Goal: Task Accomplishment & Management: Manage account settings

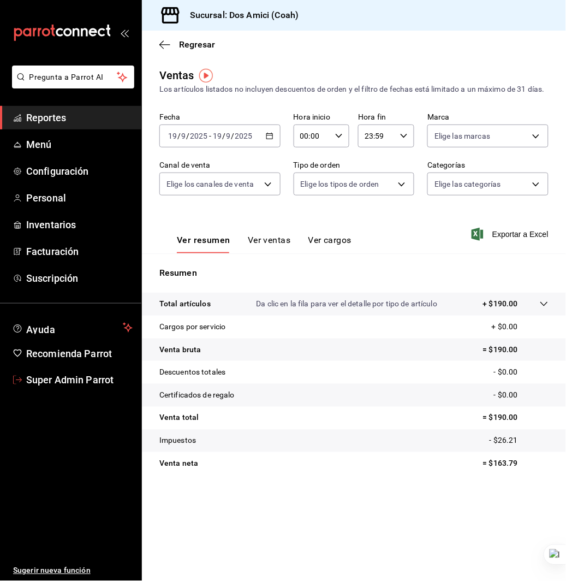
click at [76, 380] on span "Super Admin Parrot" at bounding box center [79, 380] width 106 height 15
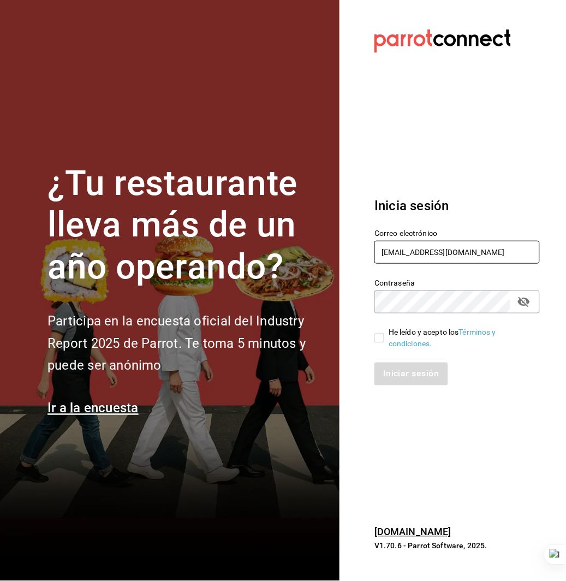
click at [416, 247] on input "dos@amici.com" at bounding box center [456, 252] width 165 height 23
type input "dulce@risuena.com"
click at [405, 337] on link "Términos y condiciones." at bounding box center [441, 337] width 107 height 20
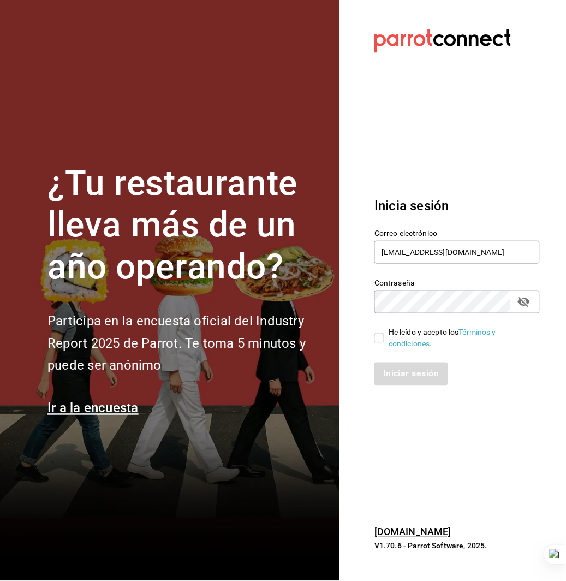
click at [375, 336] on input "He leído y acepto los Términos y condiciones." at bounding box center [379, 338] width 10 height 10
checkbox input "true"
click at [389, 367] on button "Iniciar sesión" at bounding box center [411, 373] width 74 height 23
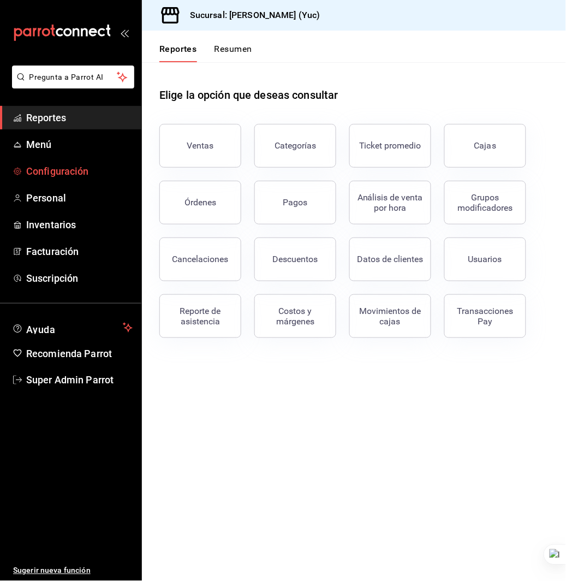
click at [72, 170] on span "Configuración" at bounding box center [79, 171] width 106 height 15
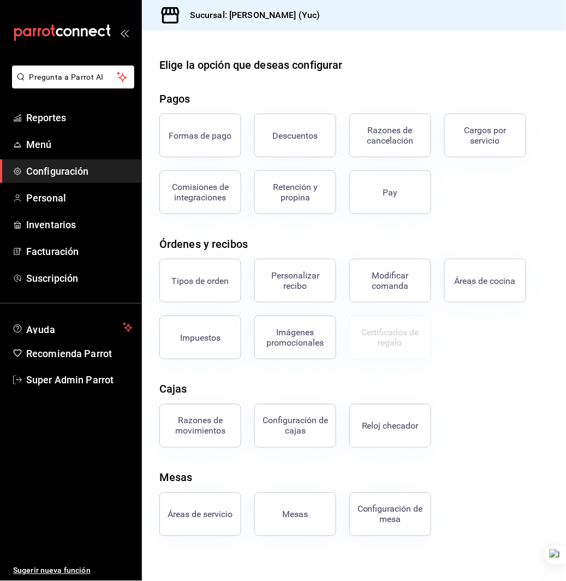
click at [253, 280] on div "Personalizar recibo" at bounding box center [288, 274] width 95 height 57
click at [276, 280] on div "Personalizar recibo" at bounding box center [295, 280] width 68 height 21
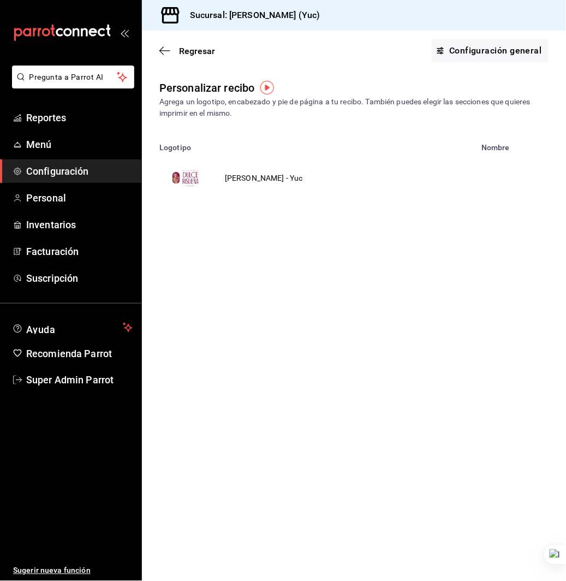
click at [254, 176] on td "[PERSON_NAME] - Yuc" at bounding box center [264, 178] width 104 height 52
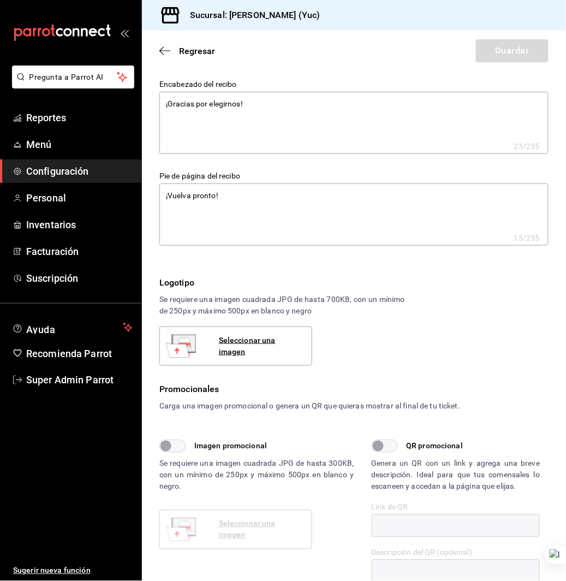
type textarea "x"
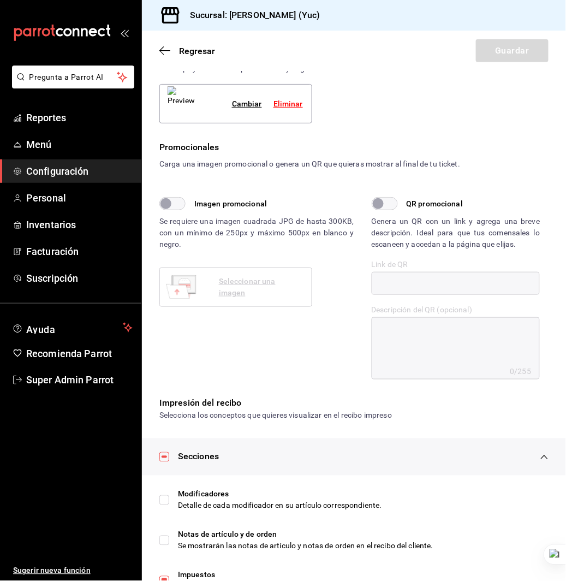
scroll to position [364, 0]
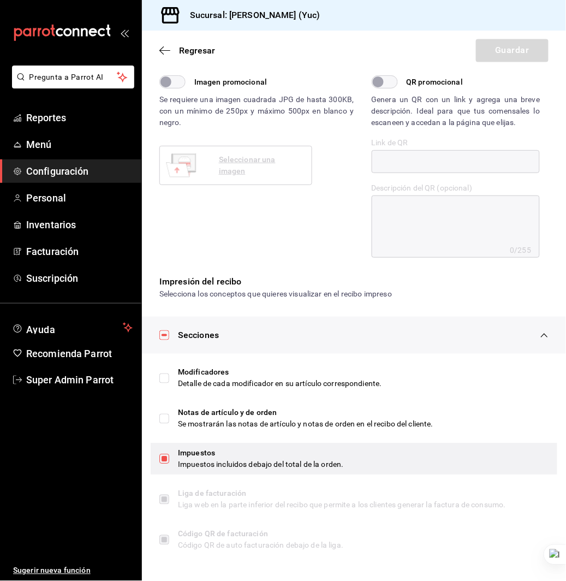
click at [165, 458] on input "checkbox" at bounding box center [164, 459] width 10 height 10
checkbox input "false"
type textarea "x"
checkbox input "false"
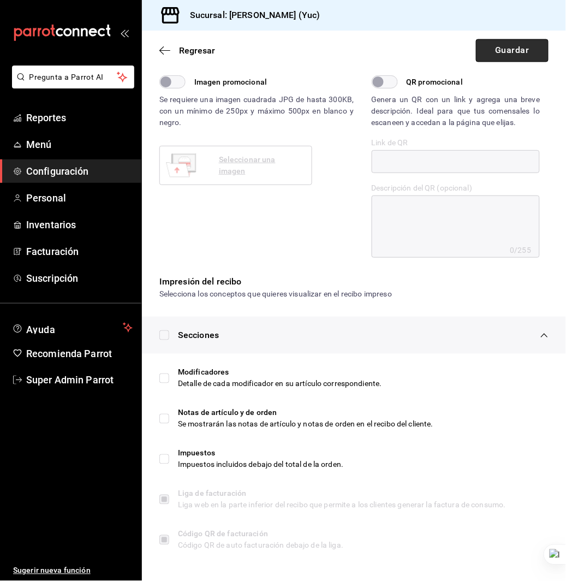
click at [513, 51] on button "Guardar" at bounding box center [512, 50] width 73 height 23
type textarea "x"
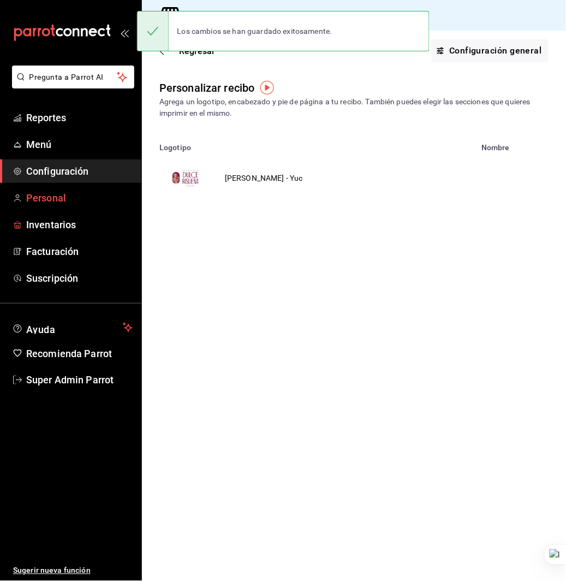
click at [71, 202] on span "Personal" at bounding box center [79, 197] width 106 height 15
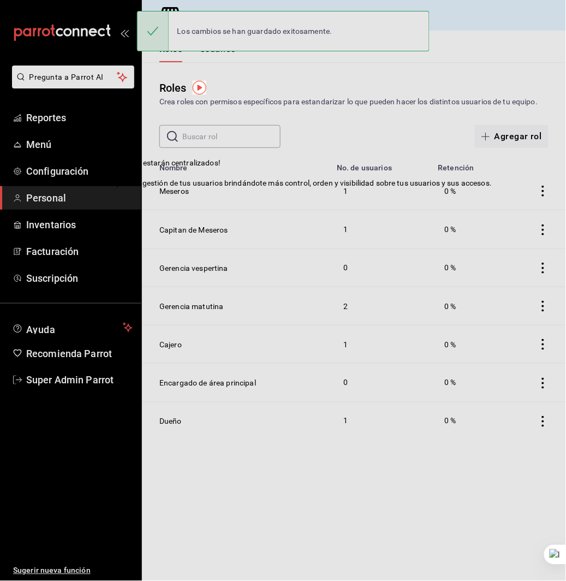
click at [85, 168] on icon at bounding box center [80, 163] width 9 height 9
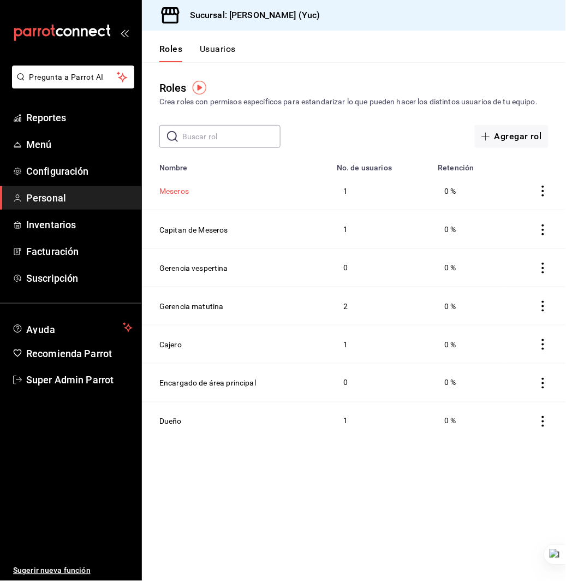
click at [170, 193] on button "Meseros" at bounding box center [173, 191] width 29 height 11
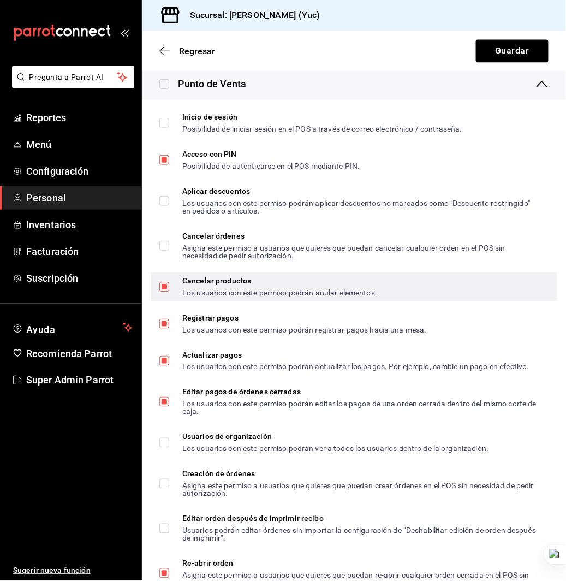
scroll to position [363, 0]
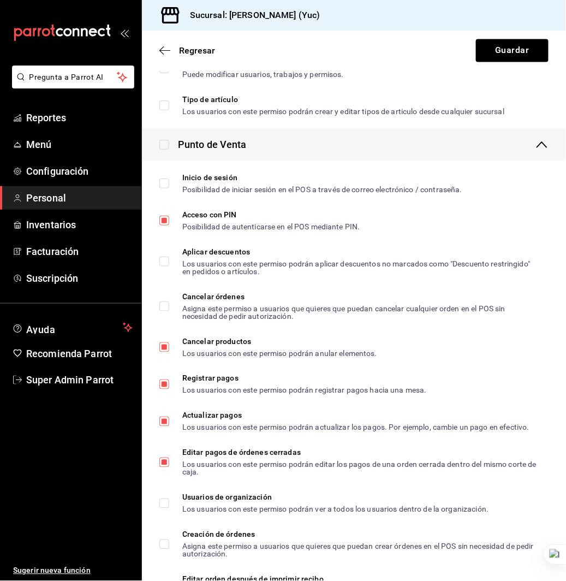
click at [290, 158] on div "Punto de Venta" at bounding box center [354, 144] width 424 height 32
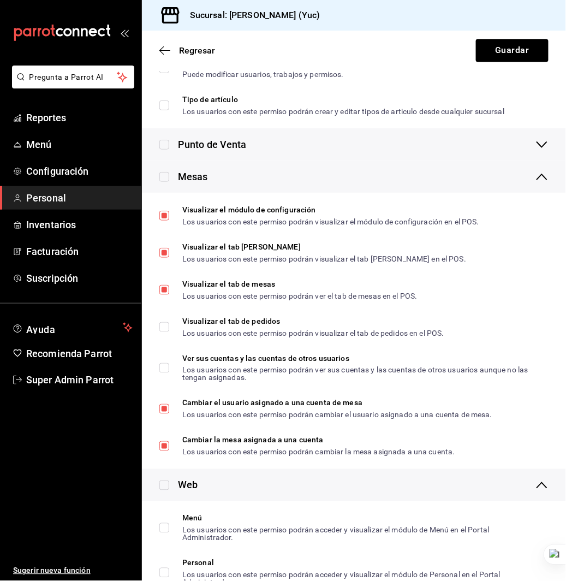
click at [293, 184] on div "Mesas" at bounding box center [354, 176] width 424 height 32
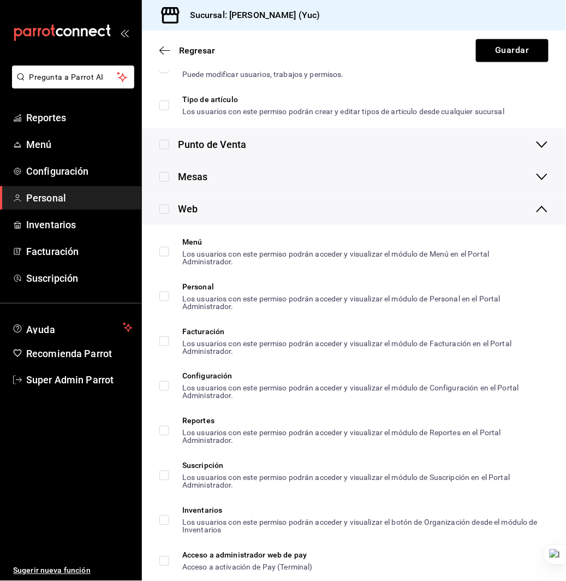
click at [293, 184] on div "Mesas" at bounding box center [354, 176] width 424 height 32
